Goal: Download file/media

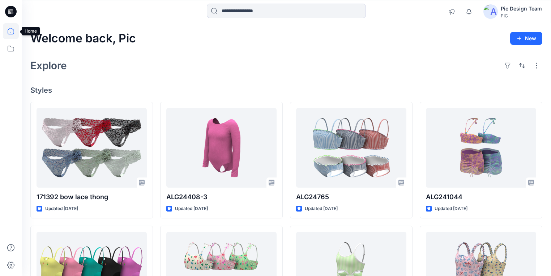
click at [5, 30] on icon at bounding box center [11, 31] width 16 height 16
click at [8, 30] on icon at bounding box center [11, 31] width 16 height 16
click at [13, 31] on icon at bounding box center [11, 31] width 16 height 16
click at [12, 32] on icon at bounding box center [11, 31] width 16 height 16
click at [12, 50] on icon at bounding box center [11, 49] width 16 height 16
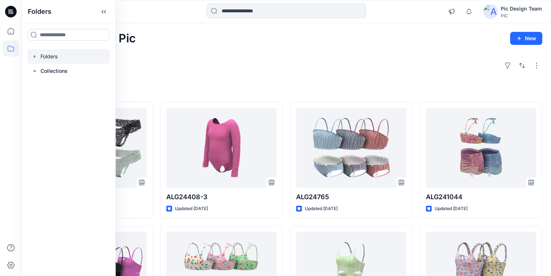
click at [46, 58] on div at bounding box center [69, 56] width 83 height 14
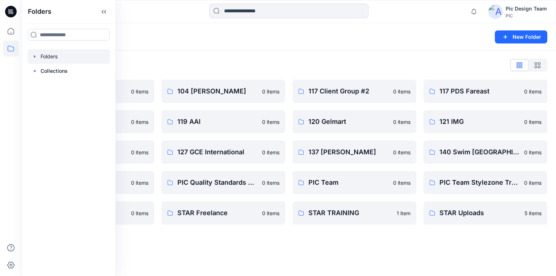
click at [186, 59] on div "Folders List 103 HIS International 0 items 118 Add Black 0 items 121 IMG Client…" at bounding box center [289, 142] width 534 height 182
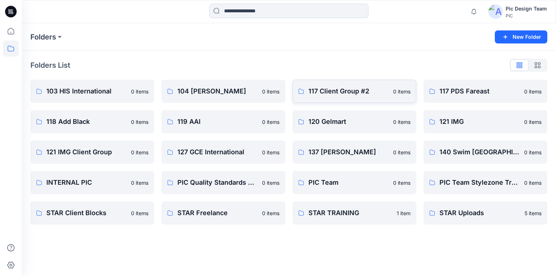
click at [327, 91] on p "117 Client Group #2" at bounding box center [348, 91] width 80 height 10
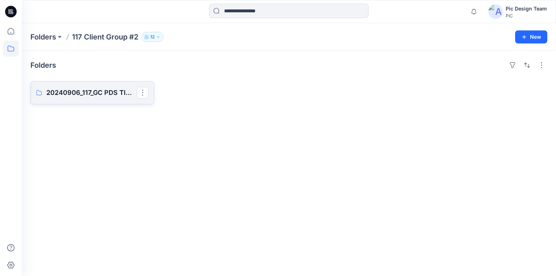
click at [87, 90] on p "20240906_117_GC PDS TIME & TRU S325" at bounding box center [91, 93] width 90 height 10
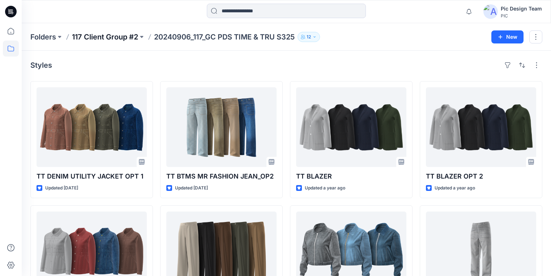
click at [128, 39] on p "117 Client Group #2" at bounding box center [105, 37] width 66 height 10
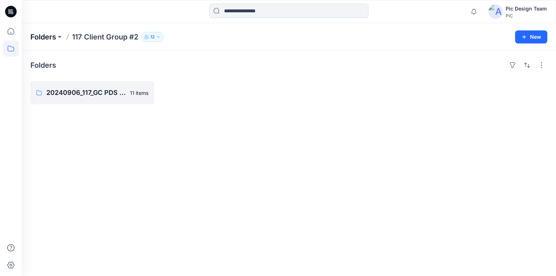
click at [48, 37] on p "Folders" at bounding box center [43, 37] width 26 height 10
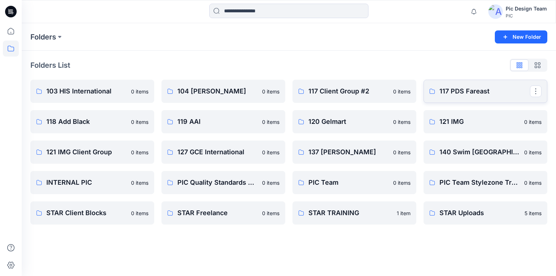
click at [482, 92] on p "117 PDS Fareast" at bounding box center [484, 91] width 90 height 10
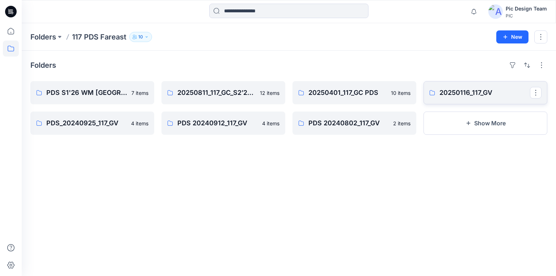
click at [445, 93] on p "20250116_117_GV" at bounding box center [484, 93] width 90 height 10
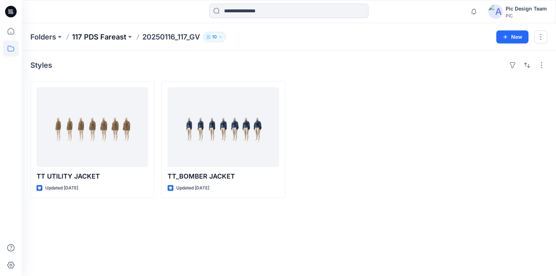
click at [122, 38] on p "117 PDS Fareast" at bounding box center [99, 37] width 54 height 10
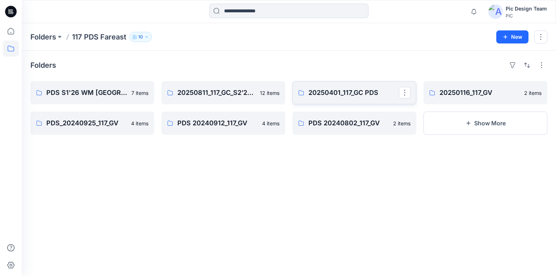
click at [330, 90] on p "20250401_117_GC PDS" at bounding box center [353, 93] width 90 height 10
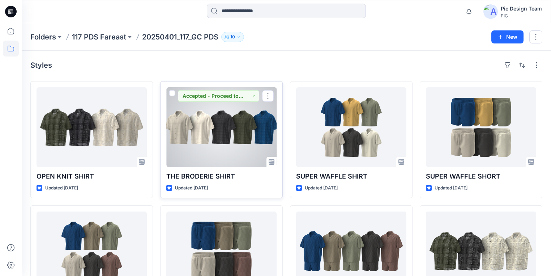
click at [211, 143] on div at bounding box center [221, 127] width 110 height 80
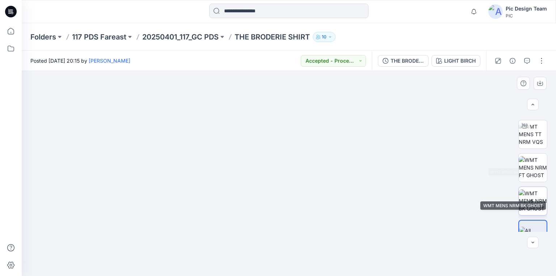
scroll to position [46, 0]
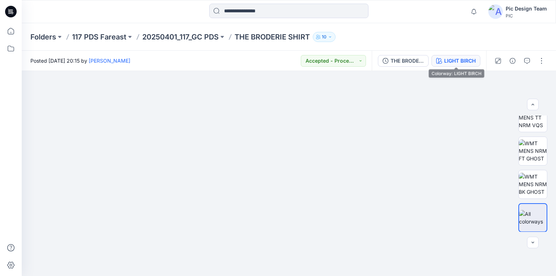
click at [451, 59] on div "LIGHT BIRCH" at bounding box center [459, 61] width 31 height 8
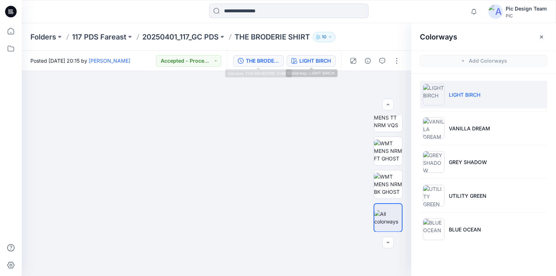
click at [267, 58] on div "THE BRODERIE SHIRT" at bounding box center [262, 61] width 33 height 8
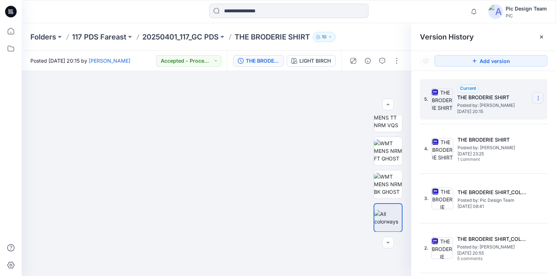
click at [538, 98] on icon at bounding box center [538, 98] width 0 height 0
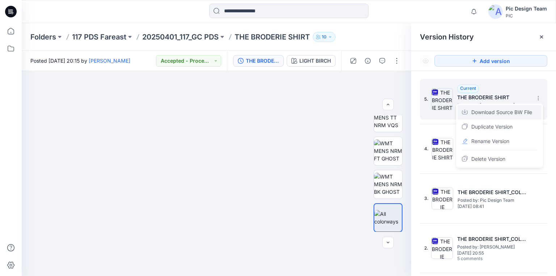
click at [487, 112] on span "Download Source BW File" at bounding box center [501, 112] width 61 height 9
